Goal: Information Seeking & Learning: Learn about a topic

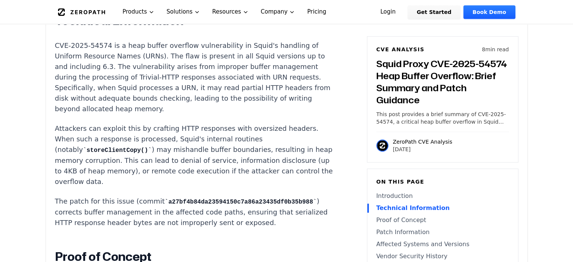
scroll to position [599, 0]
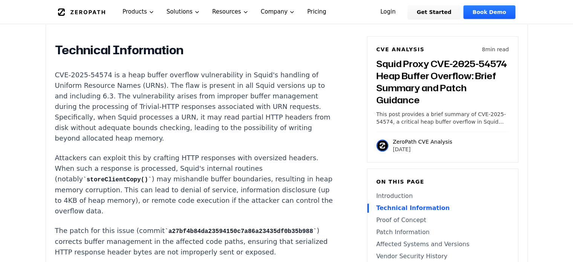
click at [145, 95] on p "CVE-2025-54574 is a heap buffer overflow vulnerability in Squid's handling of U…" at bounding box center [195, 107] width 280 height 74
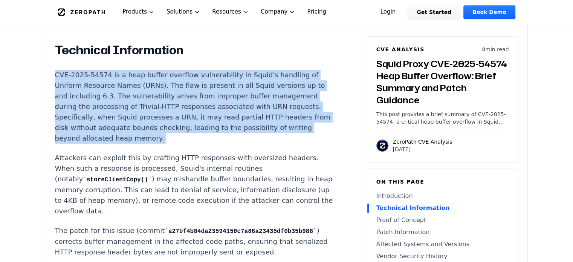
click at [145, 95] on p "CVE-2025-54574 is a heap buffer overflow vulnerability in Squid's handling of U…" at bounding box center [195, 107] width 280 height 74
copy div "CVE-2025-54574 is a heap buffer overflow vulnerability in Squid's handling of U…"
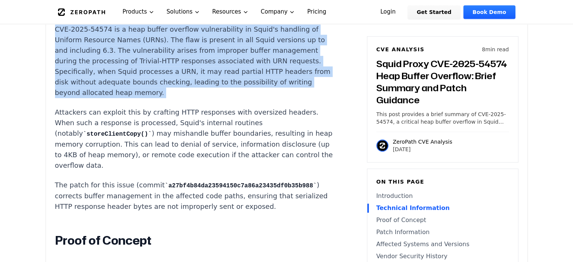
scroll to position [645, 0]
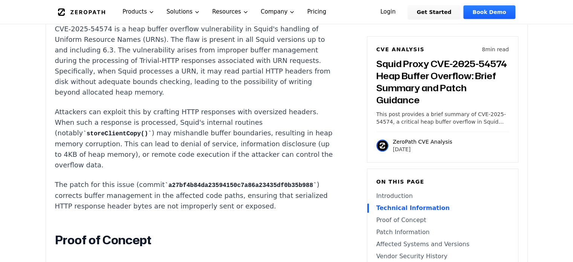
click at [123, 112] on p "Attackers can exploit this by crafting HTTP responses with oversized headers. W…" at bounding box center [195, 139] width 280 height 64
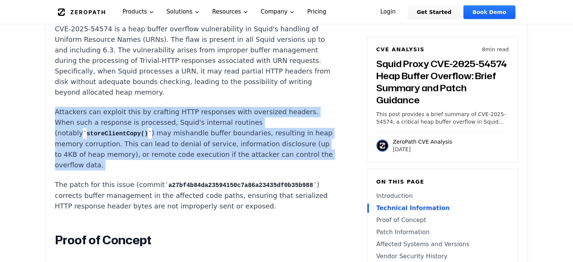
click at [123, 112] on p "Attackers can exploit this by crafting HTTP responses with oversized headers. W…" at bounding box center [195, 139] width 280 height 64
copy div "Attackers can exploit this by crafting HTTP responses with oversized headers. W…"
click at [55, 181] on p "The patch for this issue (commit a27bf4b84da23594150c7a86a23435df0b35b988 ) cor…" at bounding box center [195, 195] width 280 height 32
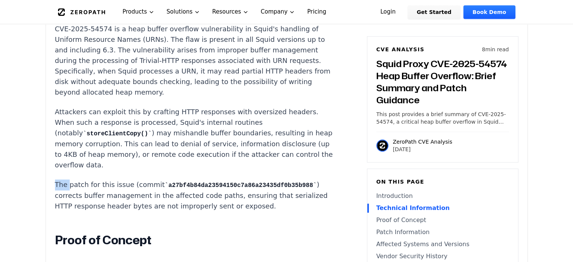
click at [55, 181] on p "The patch for this issue (commit a27bf4b84da23594150c7a86a23435df0b35b988 ) cor…" at bounding box center [195, 195] width 280 height 32
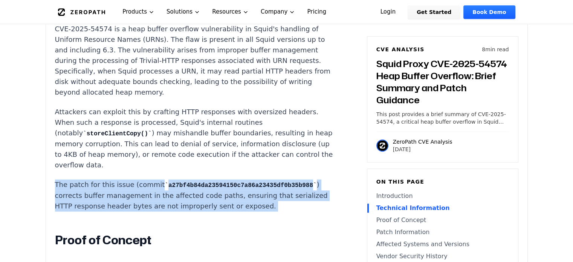
click at [55, 181] on p "The patch for this issue (commit a27bf4b84da23594150c7a86a23435df0b35b988 ) cor…" at bounding box center [195, 195] width 280 height 32
click at [139, 191] on p "The patch for this issue (commit a27bf4b84da23594150c7a86a23435df0b35b988 ) cor…" at bounding box center [195, 195] width 280 height 32
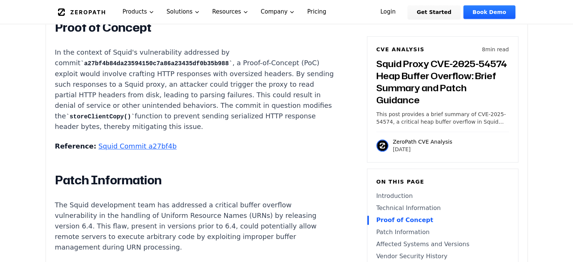
scroll to position [858, 0]
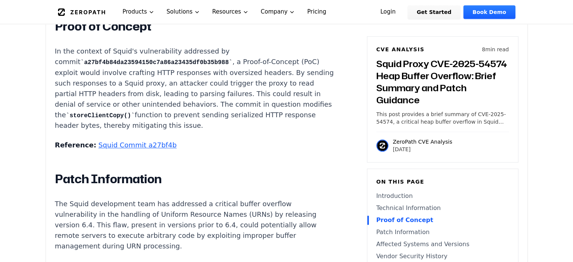
click at [131, 147] on link "Squid Commit a27bf4b" at bounding box center [137, 145] width 78 height 8
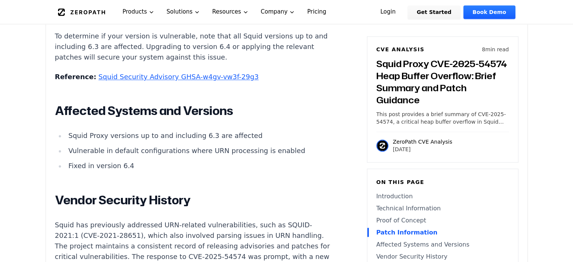
scroll to position [1251, 0]
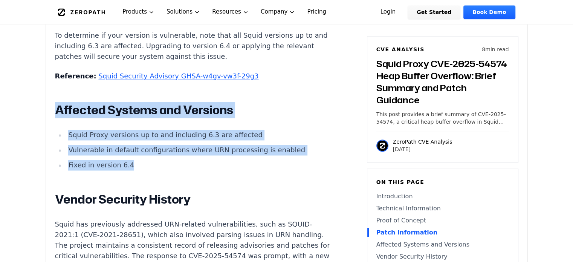
drag, startPoint x: 130, startPoint y: 180, endPoint x: 43, endPoint y: 123, distance: 104.4
copy div "Affected Systems and Versions Squid Proxy versions up to and including 6.3 are …"
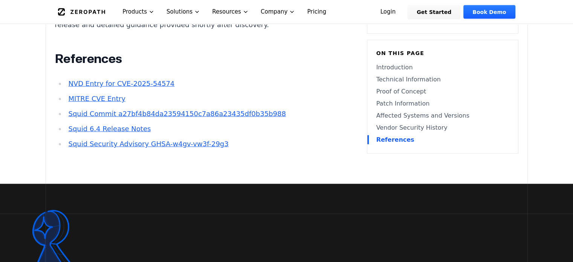
scroll to position [1492, 0]
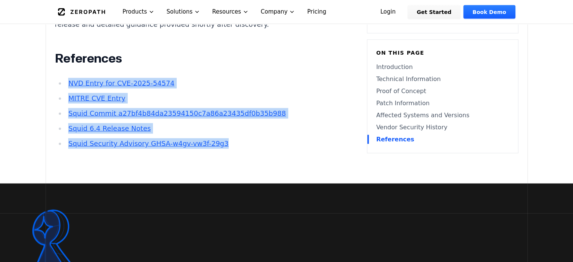
drag, startPoint x: 230, startPoint y: 154, endPoint x: 63, endPoint y: 97, distance: 176.1
click at [63, 97] on ul "NVD Entry for CVE-2025-54574 MITRE CVE Entry Squid Commit a27bf4b84da23594150c7…" at bounding box center [195, 113] width 280 height 71
copy ul "NVD Entry for CVE-2025-54574 MITRE CVE Entry Squid Commit a27bf4b84da23594150c7…"
click at [144, 87] on link "NVD Entry for CVE-2025-54574" at bounding box center [121, 83] width 106 height 8
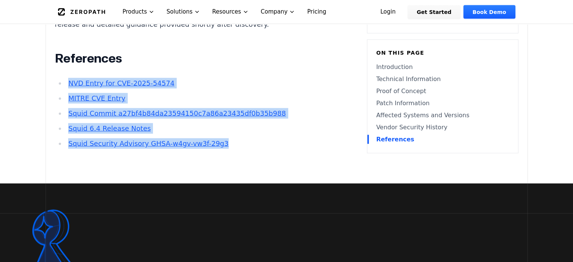
click at [126, 117] on link "Squid Commit a27bf4b84da23594150c7a86a23435df0b35b988" at bounding box center [176, 113] width 217 height 8
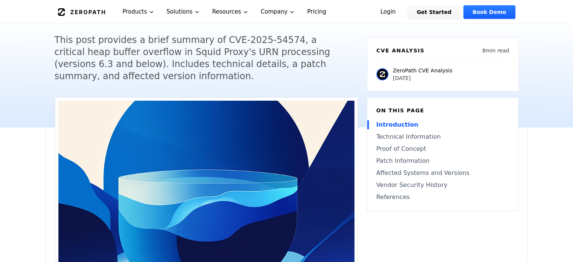
scroll to position [0, 0]
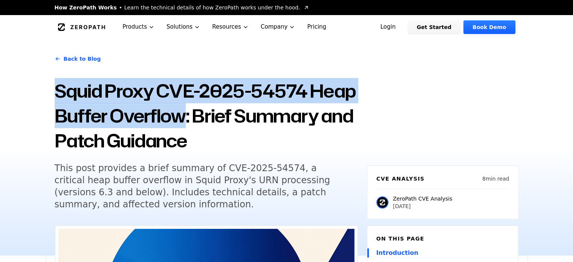
drag, startPoint x: 185, startPoint y: 114, endPoint x: 47, endPoint y: 91, distance: 140.2
click at [47, 91] on div "Back to Blog Squid Proxy CVE-2025-54574 Heap Buffer Overflow: Brief Summary and…" at bounding box center [287, 147] width 482 height 216
copy h1 "Squid Proxy CVE-2025-54574 Heap Buffer Overflow"
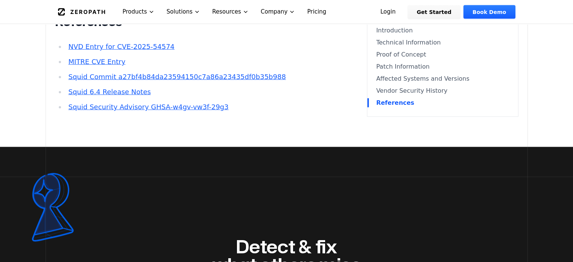
scroll to position [1528, 0]
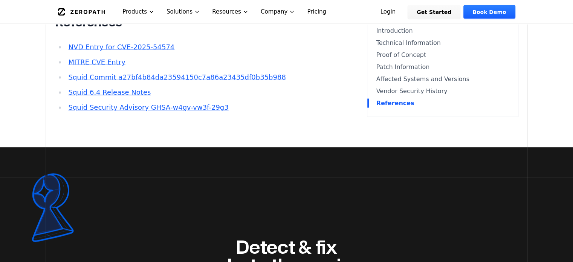
click at [102, 66] on link "MITRE CVE Entry" at bounding box center [96, 62] width 57 height 8
